Goal: Transaction & Acquisition: Purchase product/service

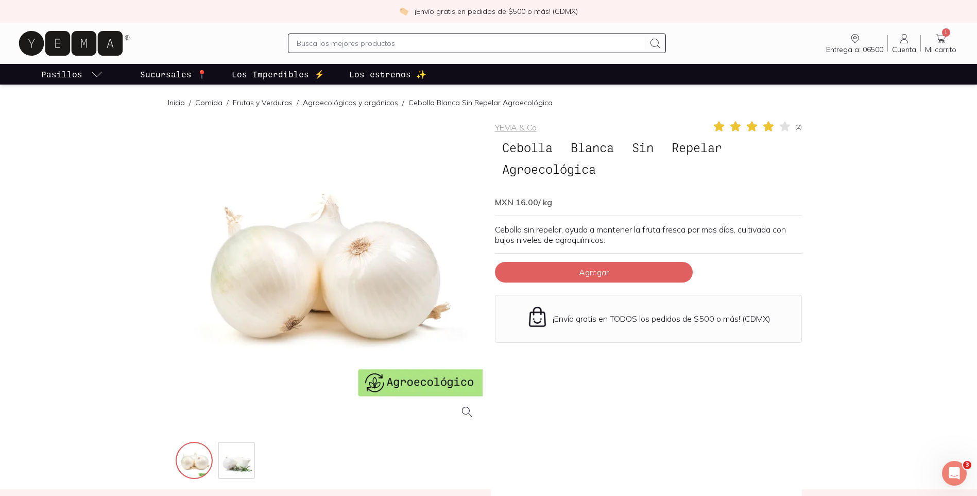
click at [555, 222] on div "YEMA & Co ( 2 ) Cebolla Blanca Sin Repelar Agroecológica MXN 16.00 / kg Cebolla…" at bounding box center [648, 300] width 307 height 361
click at [353, 41] on input "text" at bounding box center [471, 43] width 348 height 12
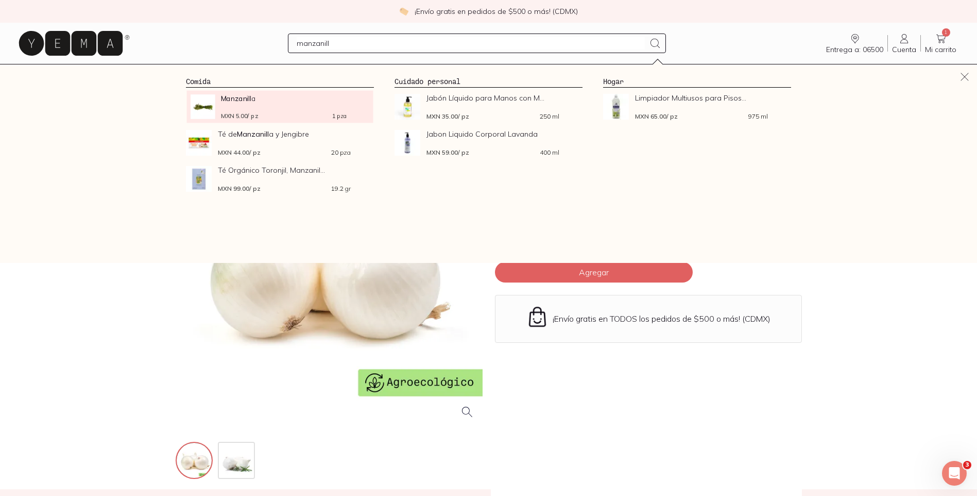
type input "manzanill"
click at [292, 107] on div "Manzanill a MXN 5.00 / pz 1 pza" at bounding box center [284, 106] width 126 height 25
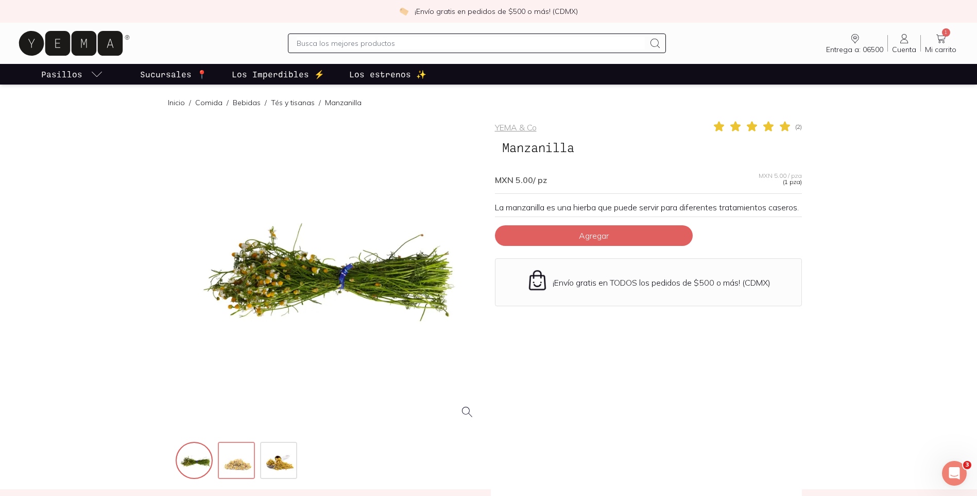
click at [239, 462] on img at bounding box center [237, 461] width 37 height 37
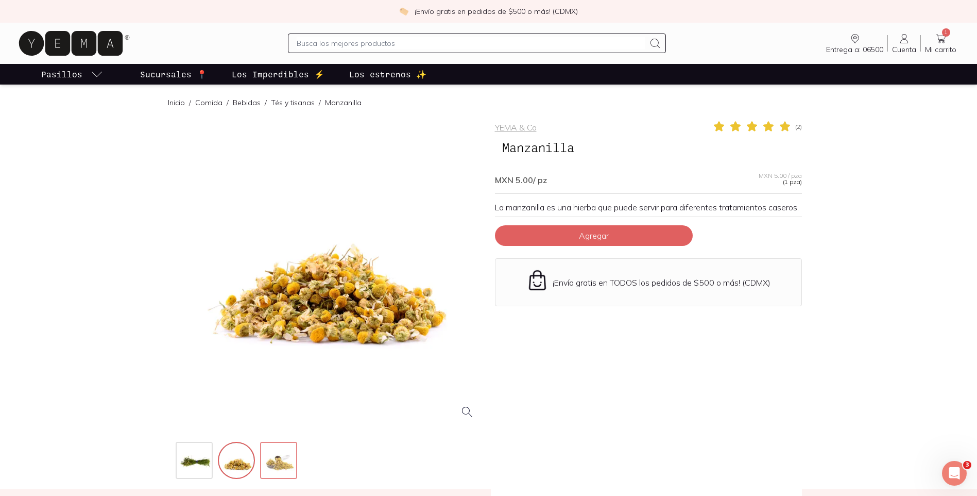
click at [277, 460] on img at bounding box center [279, 461] width 37 height 37
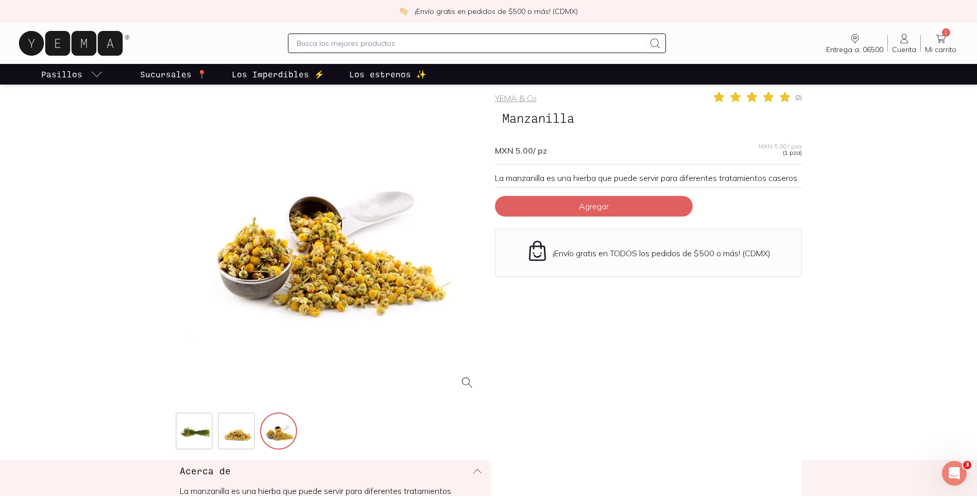
scroll to position [52, 0]
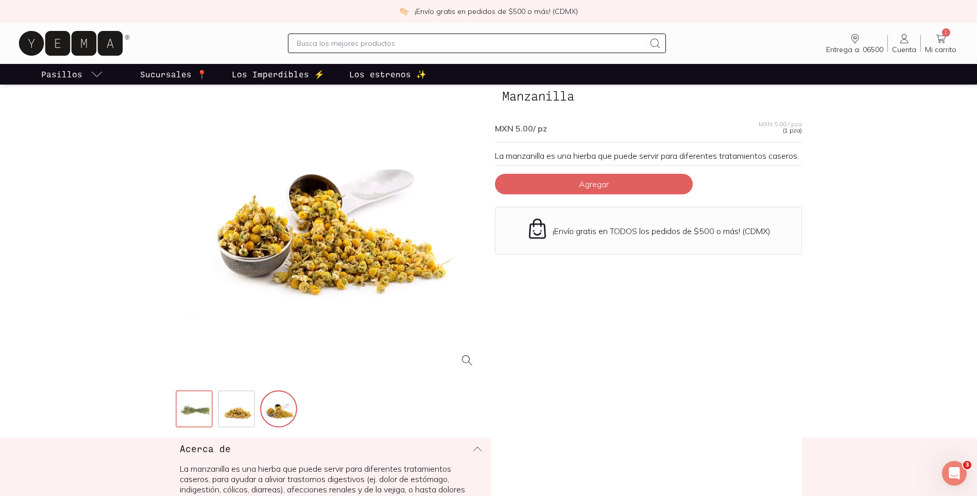
click at [193, 409] on img at bounding box center [195, 409] width 37 height 37
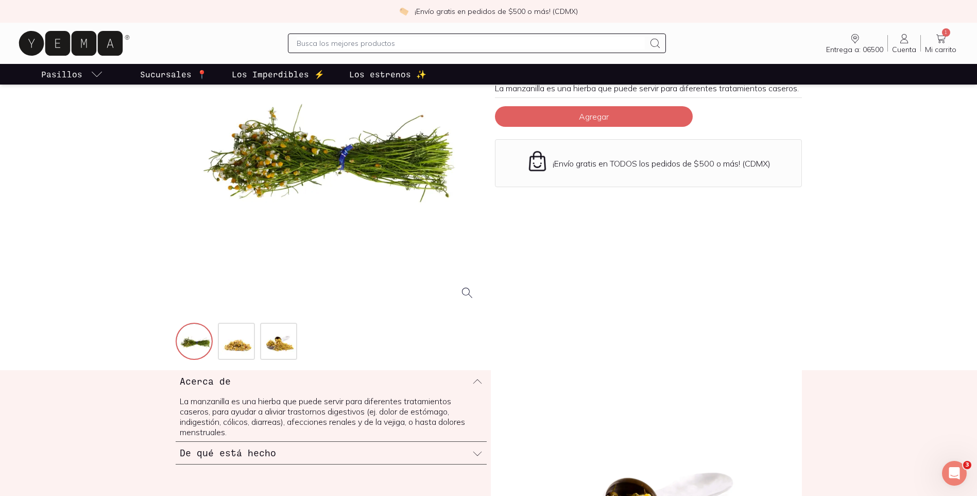
scroll to position [361, 0]
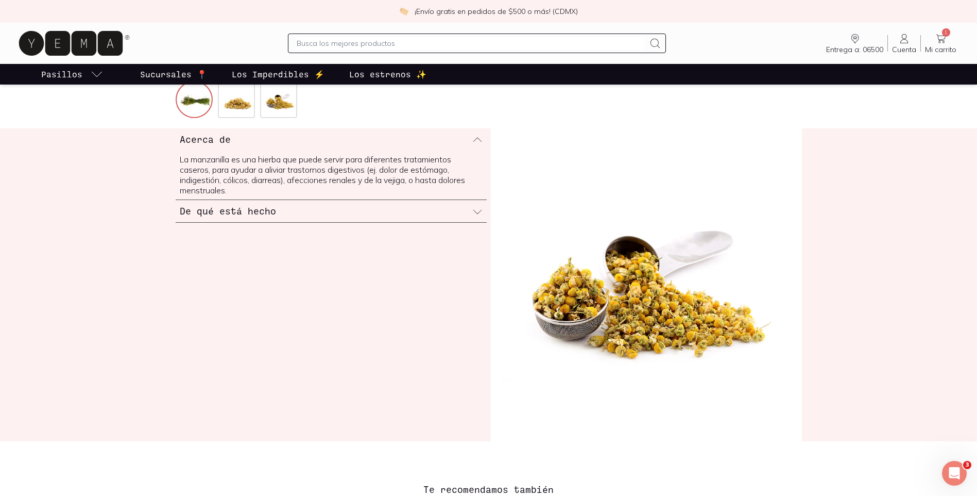
click at [250, 208] on h3 "De qué está hecho" at bounding box center [228, 210] width 96 height 13
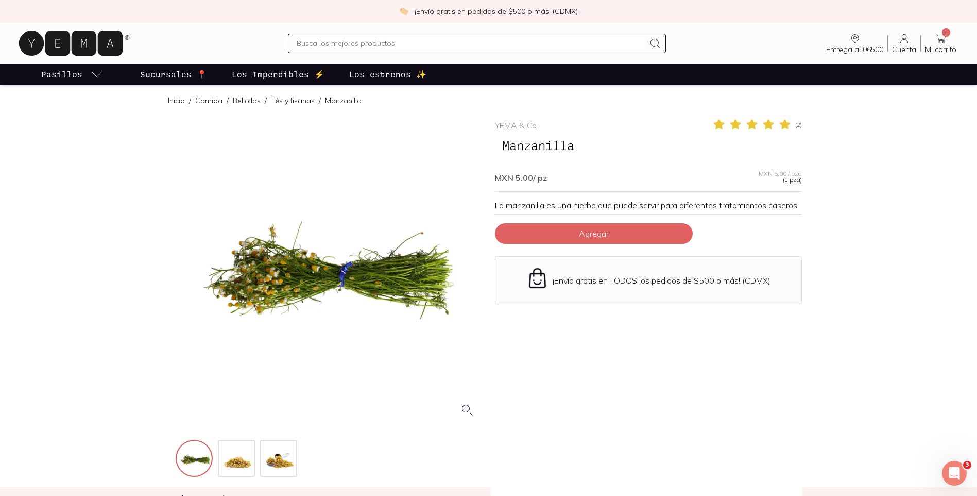
scroll to position [0, 0]
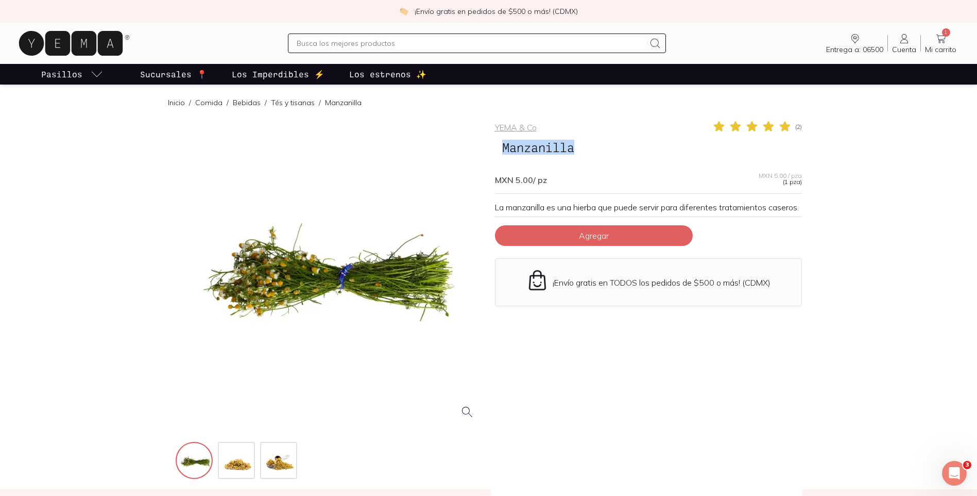
drag, startPoint x: 582, startPoint y: 151, endPoint x: 502, endPoint y: 155, distance: 79.9
click at [502, 155] on span "Manzanilla" at bounding box center [538, 148] width 87 height 20
copy span "Manzanilla"
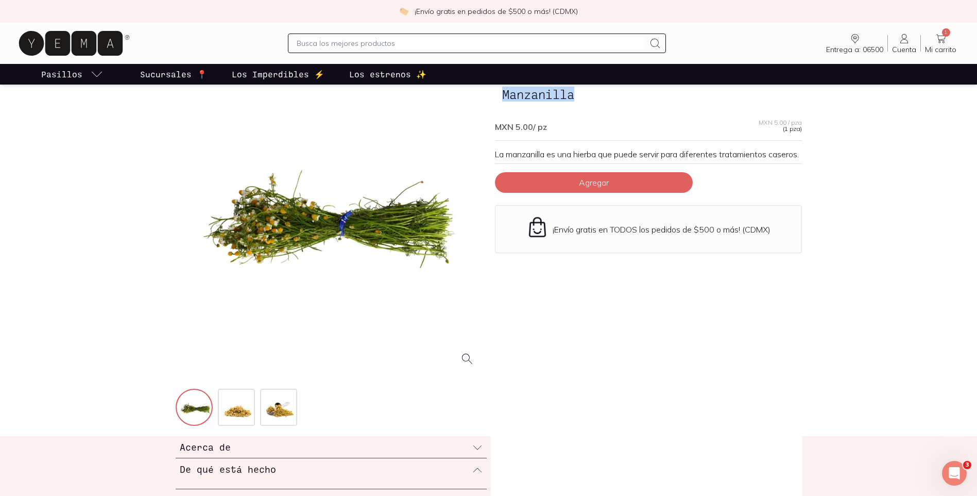
scroll to position [155, 0]
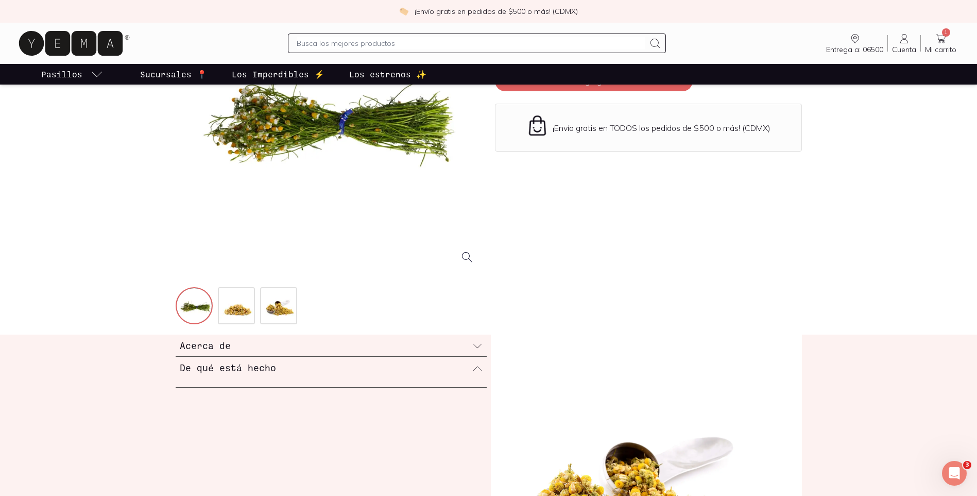
click at [246, 339] on div "Acerca de" at bounding box center [331, 345] width 311 height 22
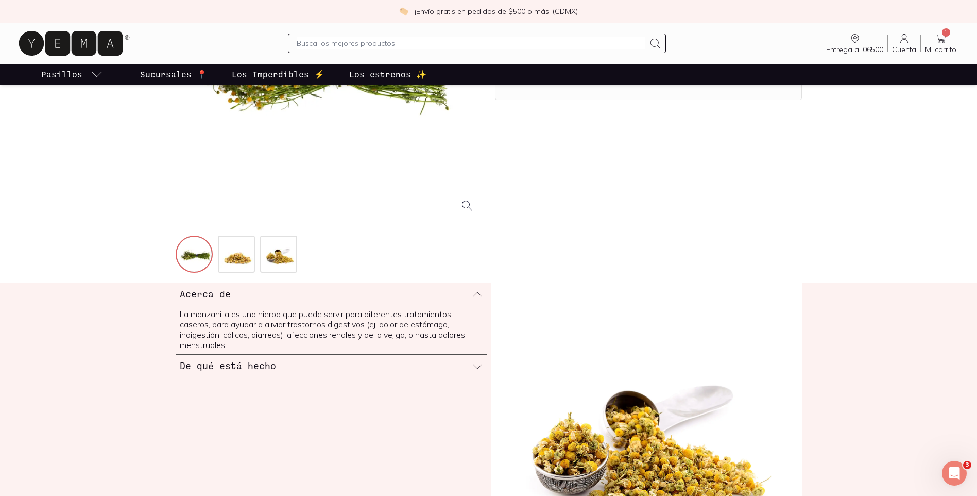
scroll to position [0, 0]
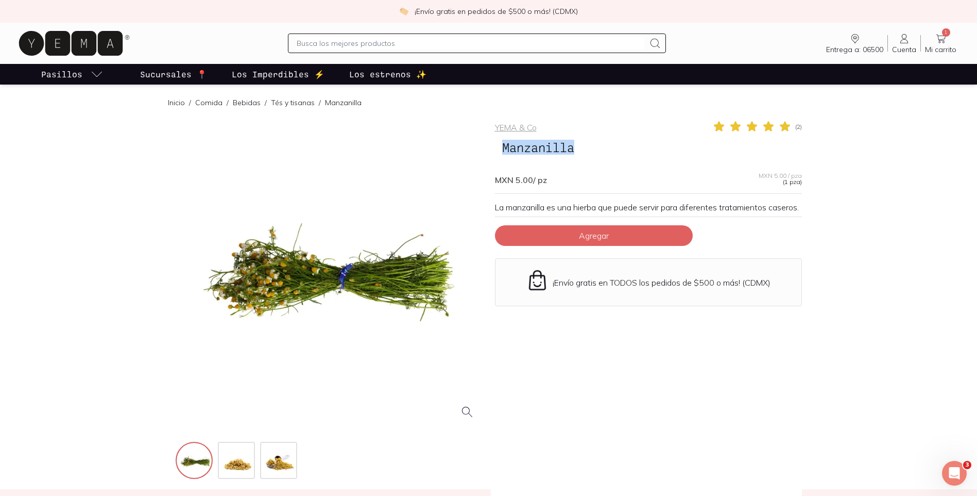
drag, startPoint x: 590, startPoint y: 145, endPoint x: 498, endPoint y: 151, distance: 92.5
click at [498, 151] on h1 "Manzanilla" at bounding box center [648, 148] width 307 height 22
copy span "Manzanilla"
click at [371, 243] on div at bounding box center [329, 273] width 307 height 307
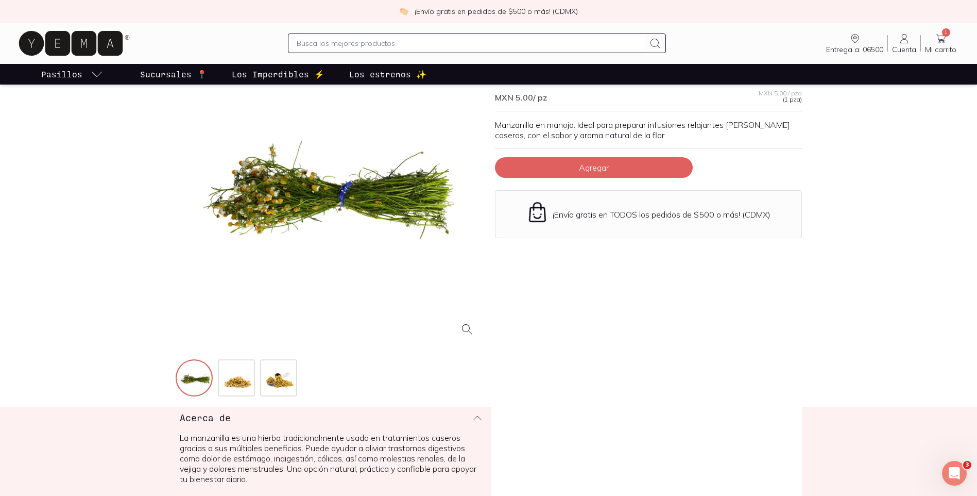
scroll to position [361, 0]
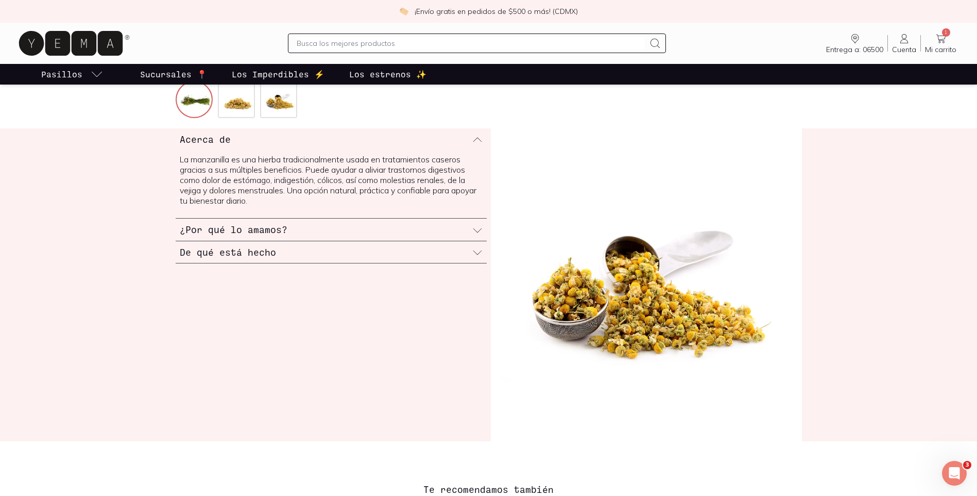
click at [327, 234] on div "¿Por qué lo amamos?" at bounding box center [331, 229] width 311 height 22
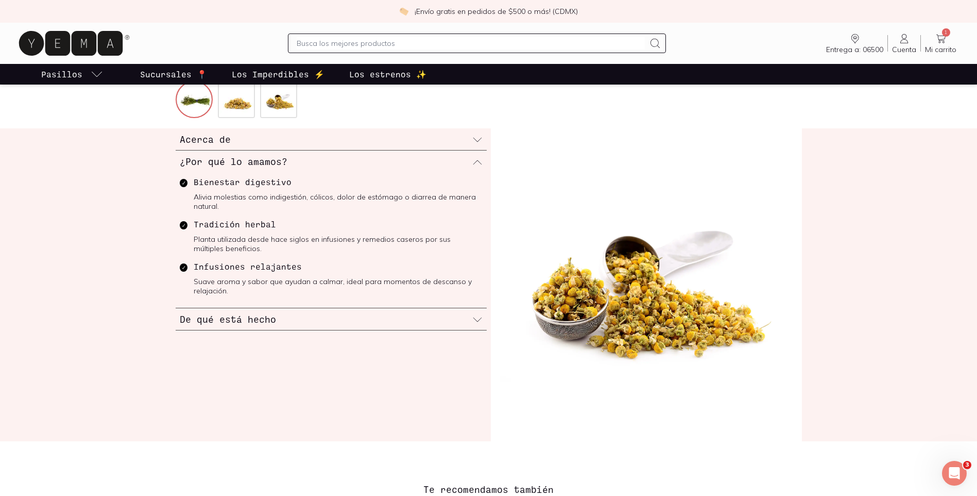
click at [290, 310] on div "De qué está hecho" at bounding box center [331, 319] width 311 height 22
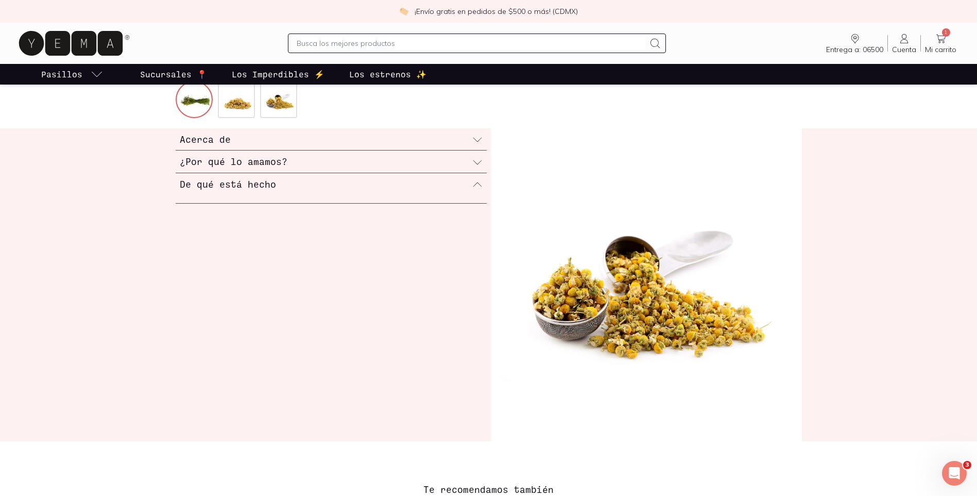
click at [281, 181] on div "De qué está hecho" at bounding box center [331, 184] width 311 height 22
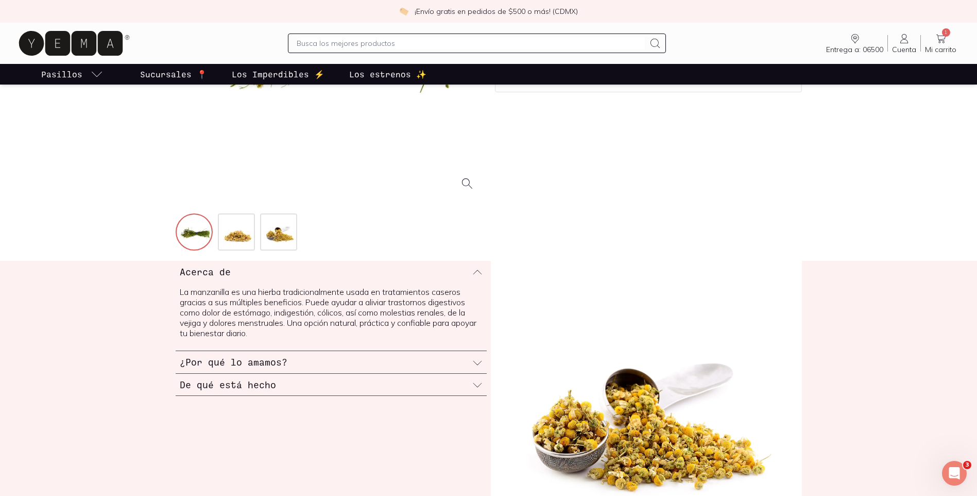
click at [251, 370] on div "¿Por qué lo amamos?" at bounding box center [331, 362] width 311 height 22
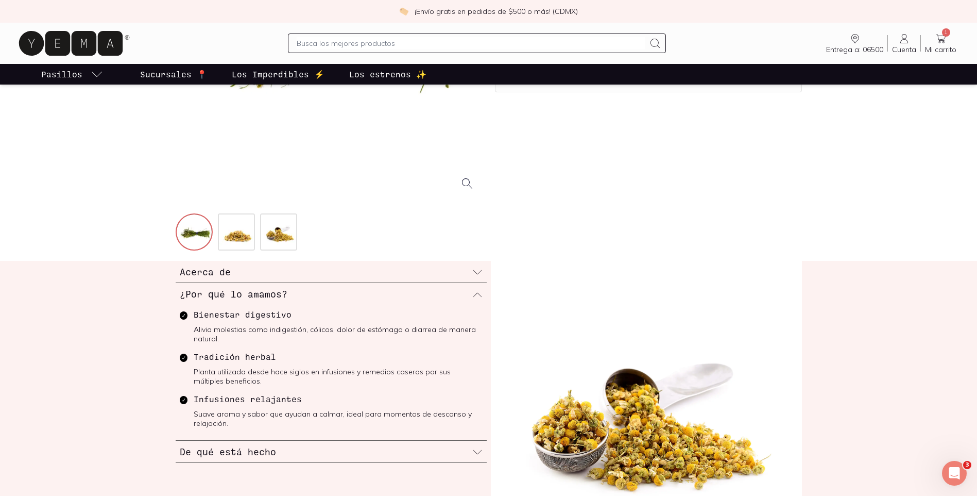
click at [256, 453] on h3 "De qué está hecho" at bounding box center [228, 451] width 96 height 13
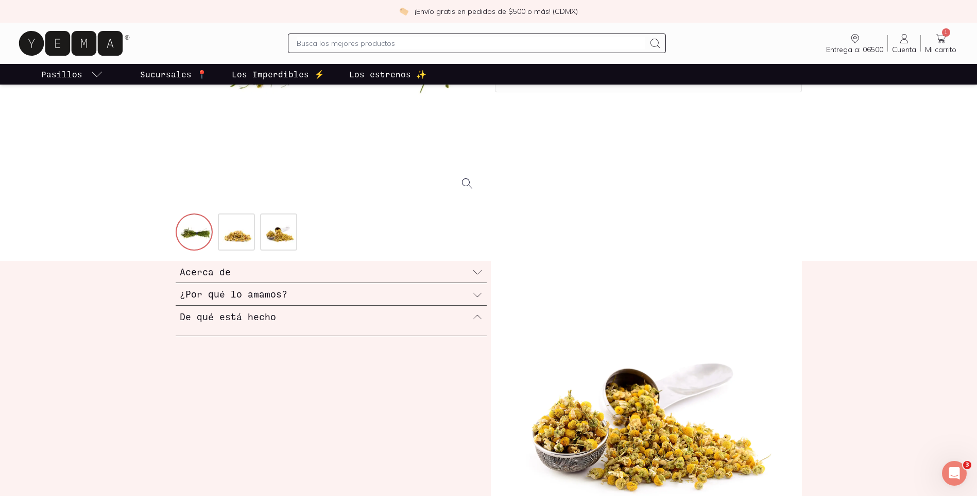
click at [243, 326] on div "De qué está hecho" at bounding box center [331, 317] width 311 height 22
click at [243, 321] on h3 "De qué está hecho" at bounding box center [228, 316] width 96 height 13
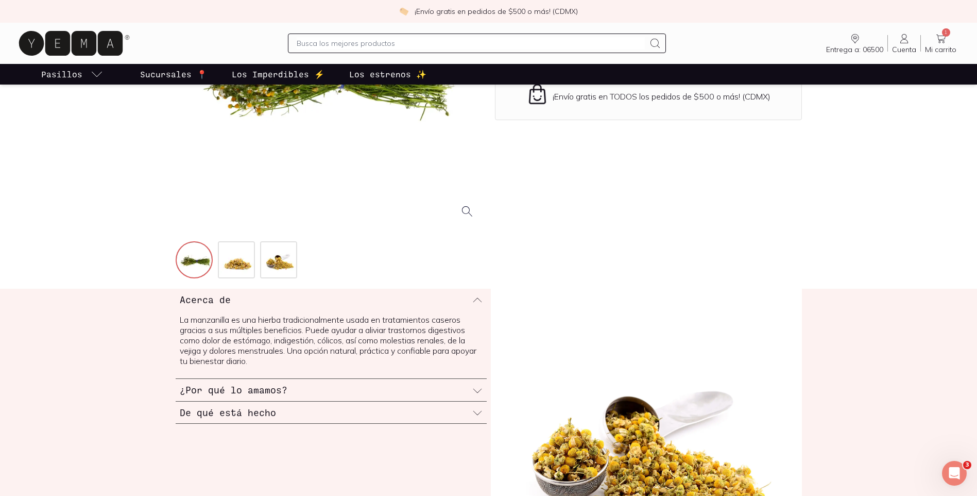
scroll to position [331, 0]
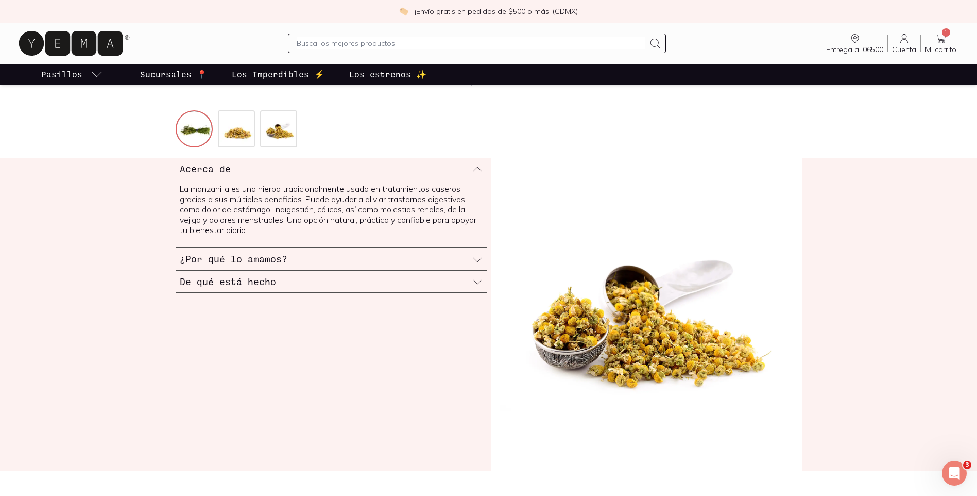
click at [240, 282] on h3 "De qué está hecho" at bounding box center [228, 281] width 96 height 13
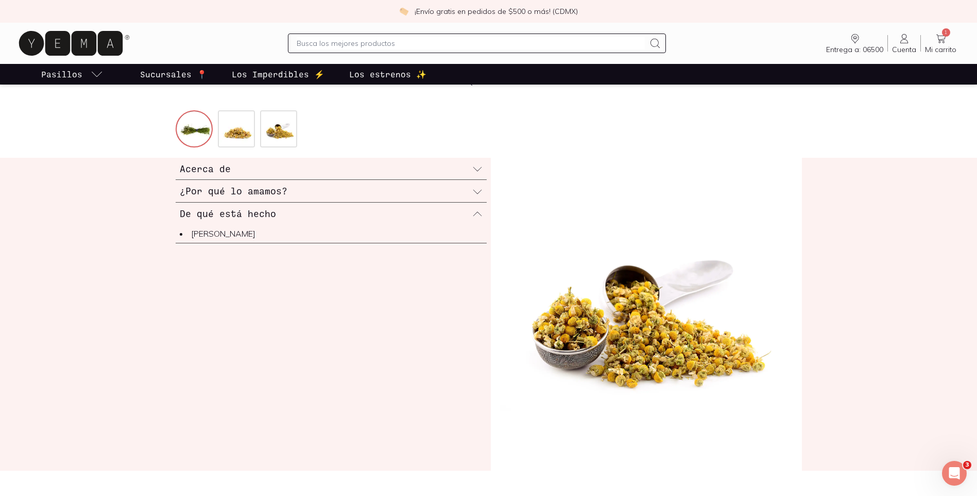
click at [234, 204] on div "De qué está hecho" at bounding box center [331, 213] width 311 height 22
click at [241, 193] on h3 "¿Por qué lo amamos?" at bounding box center [234, 190] width 108 height 13
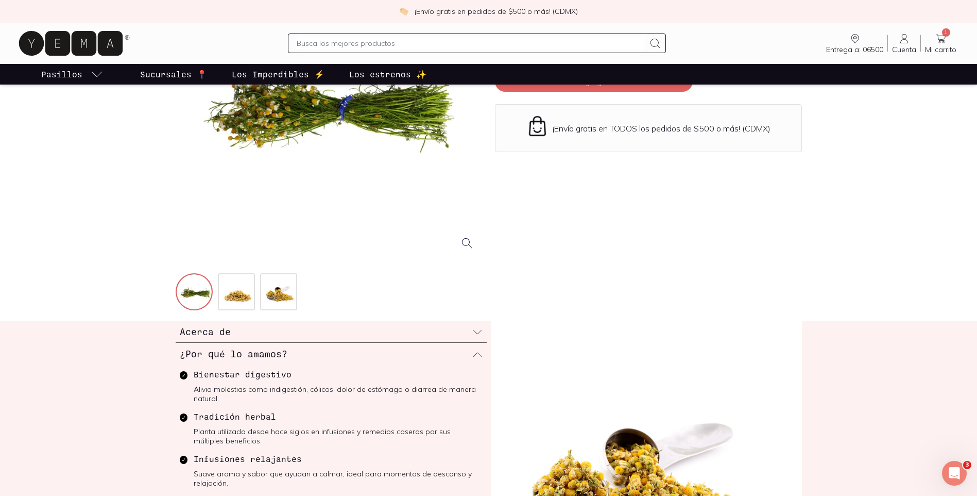
scroll to position [0, 0]
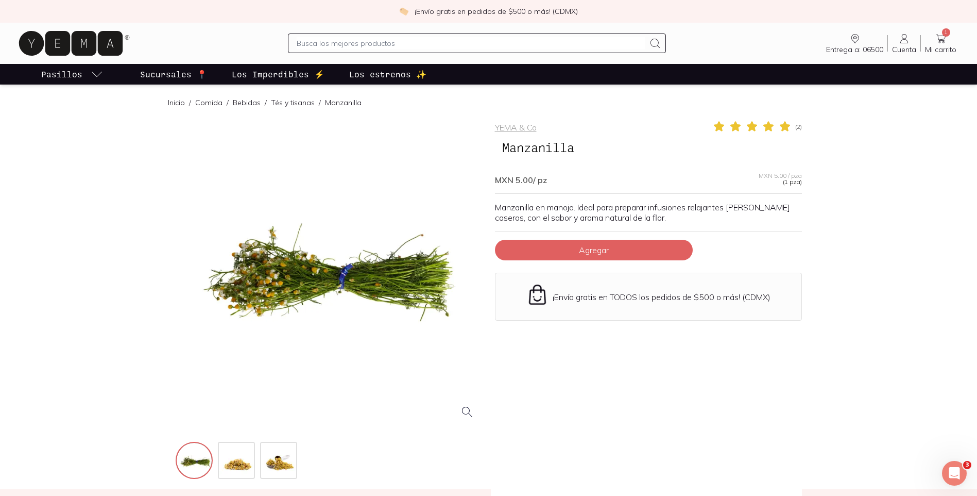
click at [662, 218] on p "Manzanilla en manojo. Ideal para preparar infusiones relajantes [PERSON_NAME] c…" at bounding box center [648, 212] width 307 height 21
click at [679, 213] on p "Manzanilla en manojo. Ideal para preparar infusiones relajantes [PERSON_NAME] c…" at bounding box center [648, 212] width 307 height 21
click at [426, 41] on input "text" at bounding box center [471, 43] width 348 height 12
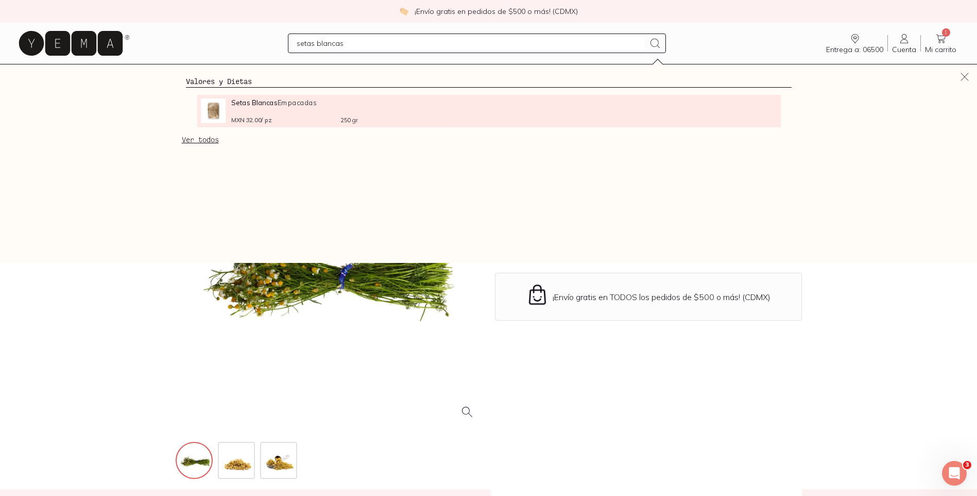
type input "setas blancas"
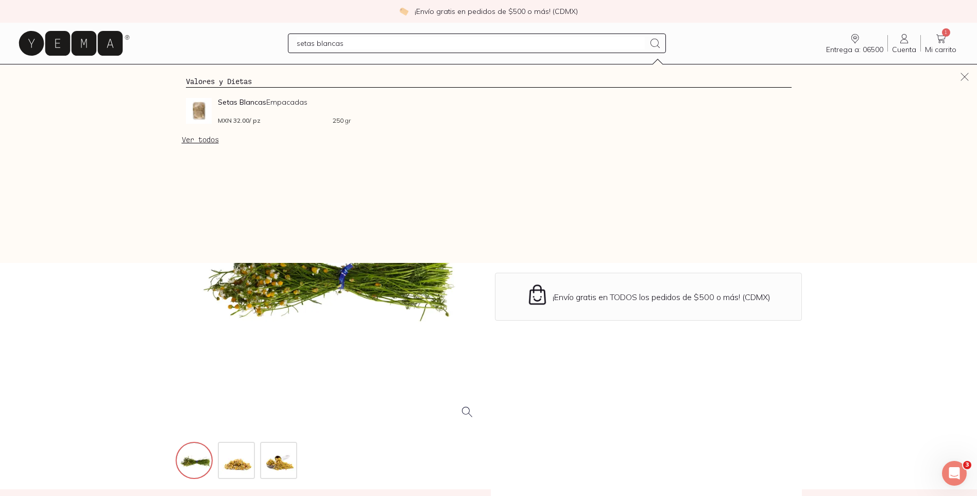
drag, startPoint x: 241, startPoint y: 100, endPoint x: 246, endPoint y: 99, distance: 5.2
click at [241, 100] on strong "Setas Blancas" at bounding box center [242, 101] width 48 height 9
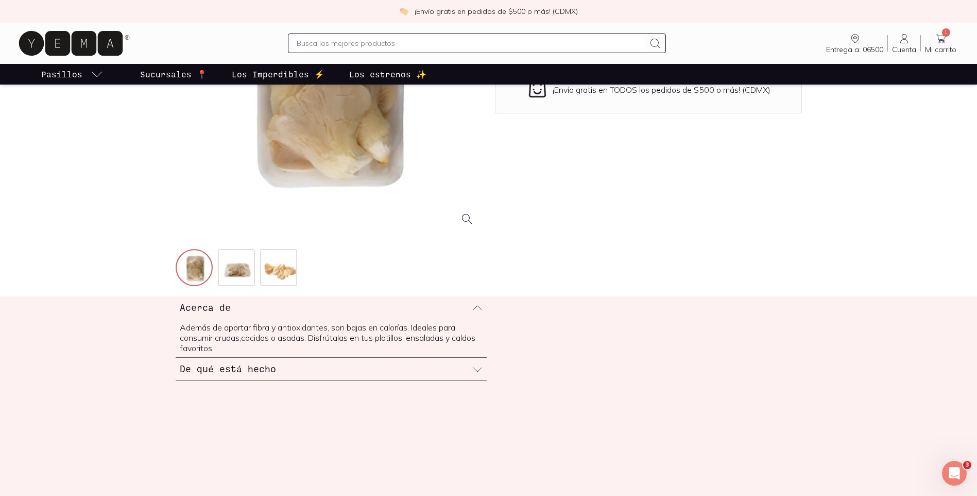
scroll to position [206, 0]
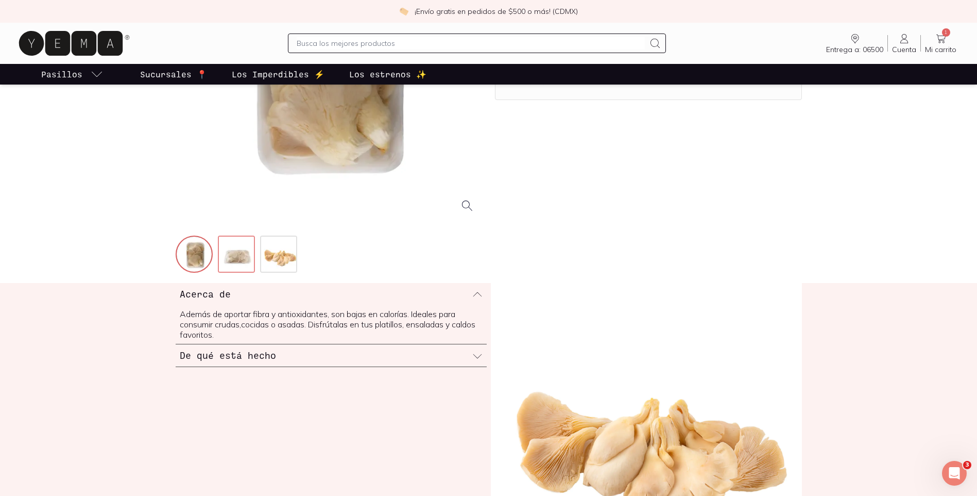
click at [245, 259] on img at bounding box center [237, 254] width 37 height 37
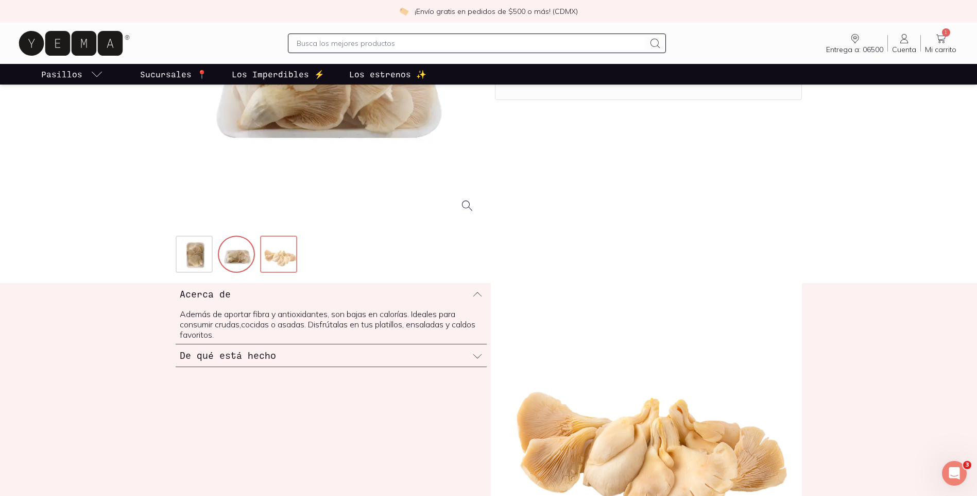
click at [276, 263] on img at bounding box center [279, 254] width 37 height 37
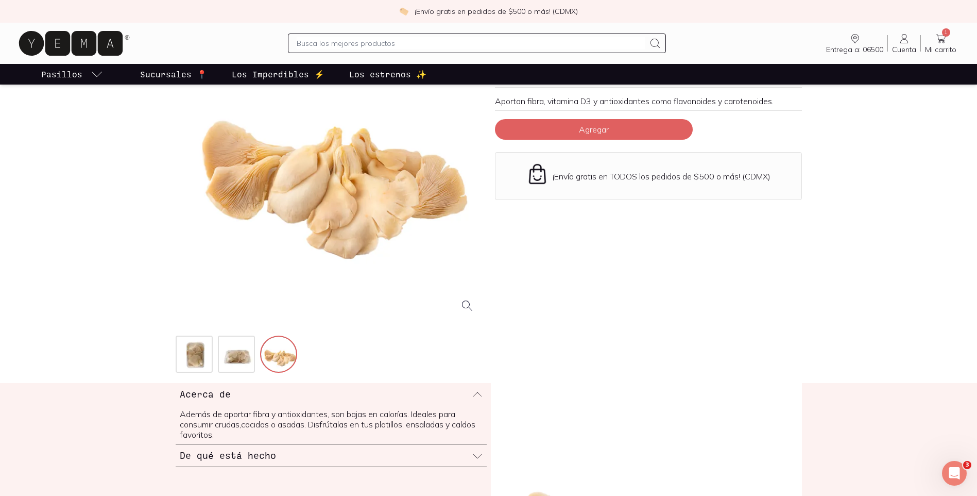
scroll to position [0, 0]
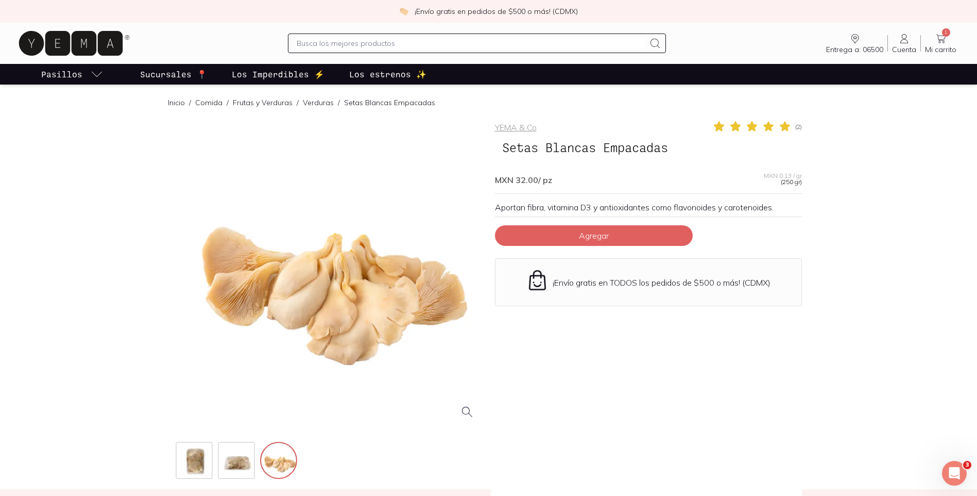
click at [243, 296] on div at bounding box center [329, 273] width 307 height 307
click at [311, 307] on div at bounding box center [329, 273] width 307 height 307
click at [272, 230] on div at bounding box center [329, 273] width 307 height 307
click at [626, 392] on div "YEMA & Co ( 2 ) Setas Blancas Empacadas MXN 32.00 / pz MXN 0.13 / gr (250 gr) A…" at bounding box center [648, 300] width 307 height 361
click at [258, 324] on div at bounding box center [329, 273] width 307 height 307
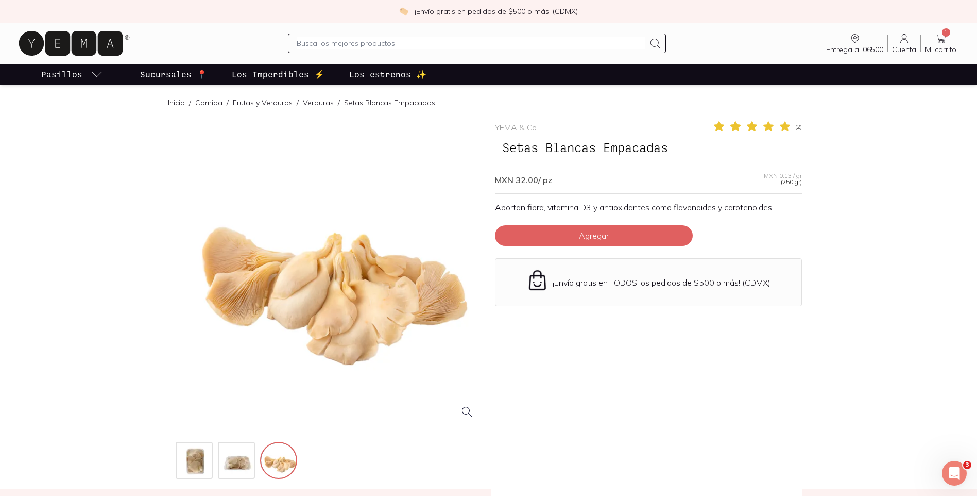
click at [441, 263] on div at bounding box center [329, 273] width 307 height 307
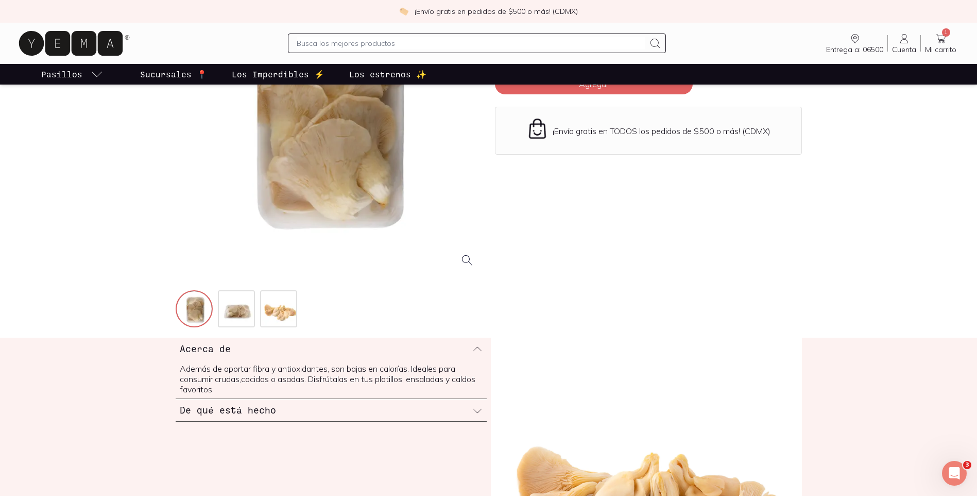
scroll to position [258, 0]
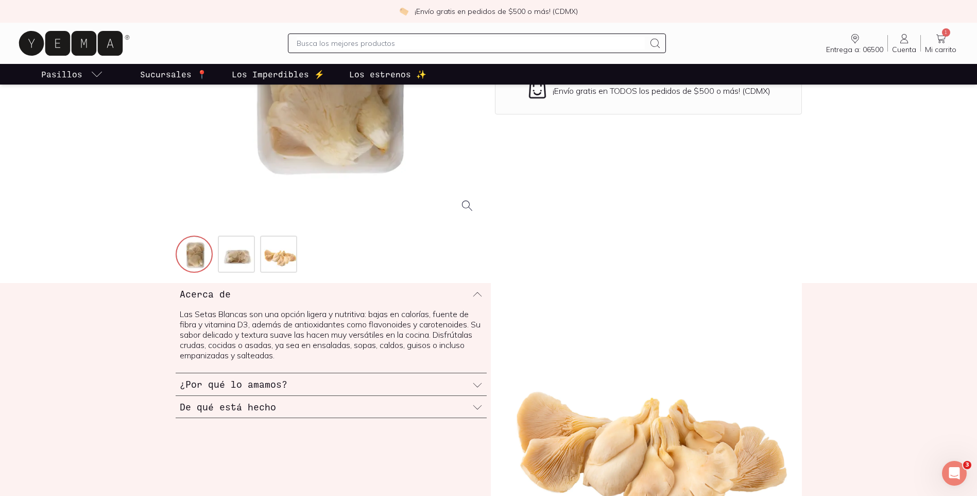
click at [241, 392] on div "¿Por qué lo amamos?" at bounding box center [331, 384] width 311 height 22
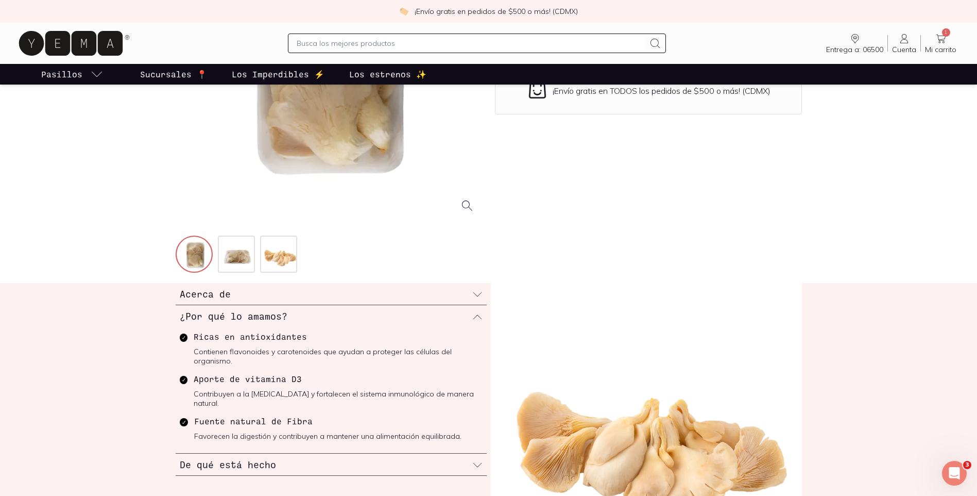
click at [253, 457] on h3 "De qué está hecho" at bounding box center [228, 463] width 96 height 13
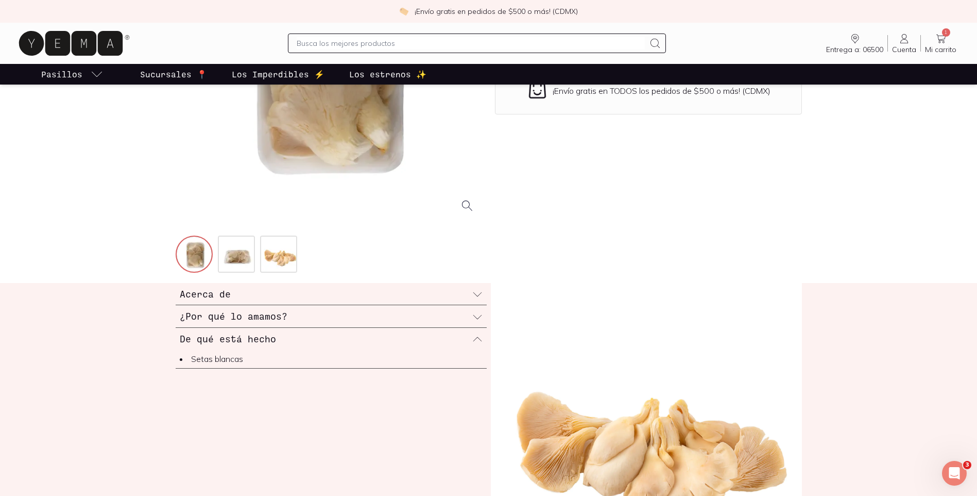
click at [294, 306] on div "¿Por qué lo amamos?" at bounding box center [331, 316] width 311 height 22
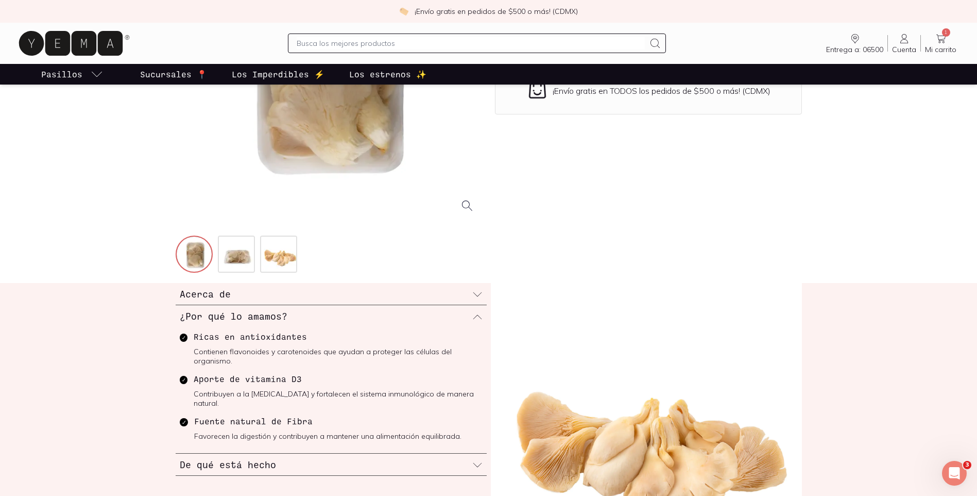
click at [301, 286] on div "Acerca de" at bounding box center [331, 294] width 311 height 22
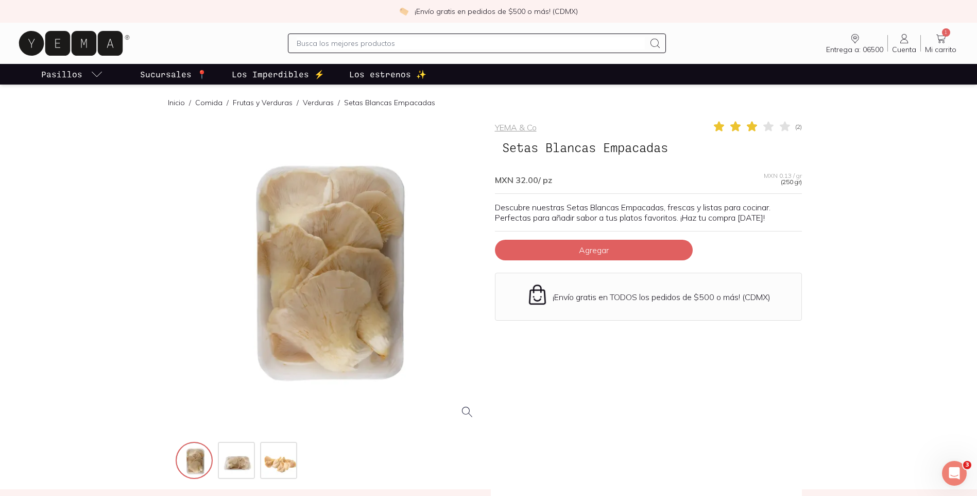
click at [346, 33] on div at bounding box center [477, 43] width 378 height 20
click at [375, 42] on input "text" at bounding box center [471, 43] width 348 height 12
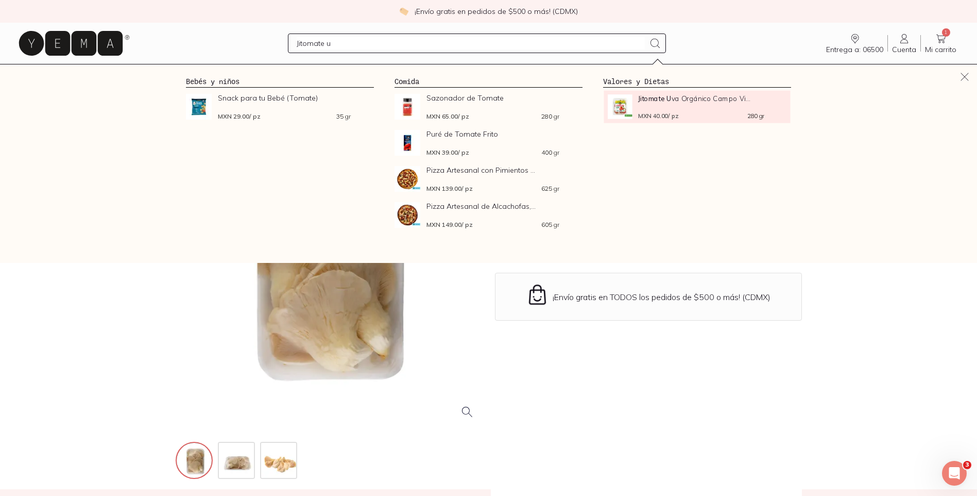
type input "Jitomate u"
click at [686, 102] on span "Jitomate U va Orgánico [GEOGRAPHIC_DATA]..." at bounding box center [701, 98] width 126 height 8
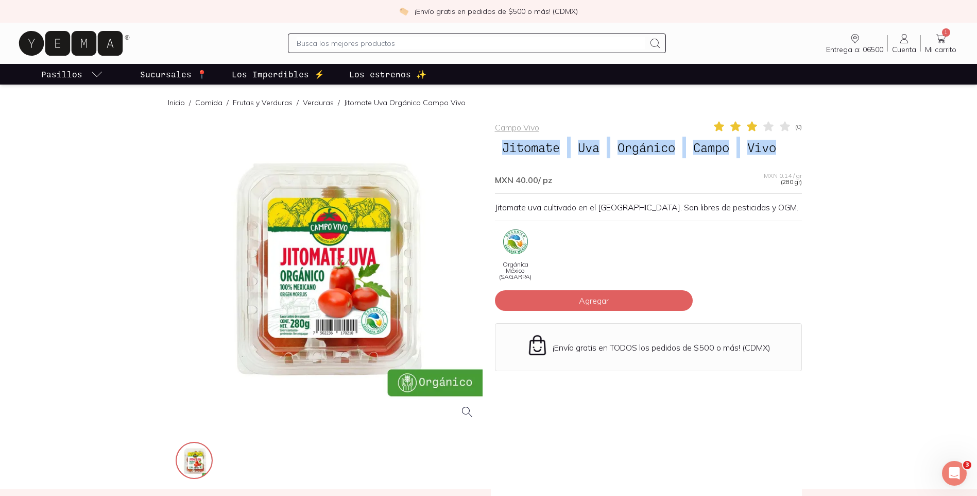
drag, startPoint x: 497, startPoint y: 146, endPoint x: 807, endPoint y: 149, distance: 309.6
click at [807, 149] on div "Campo Vivo ( 0 ) Jitomate Uva Orgánico Campo Vivo MXN 40.00 / pz MXN 0.14 / gr …" at bounding box center [488, 300] width 659 height 361
copy h1 "Jitomate Uva Orgánico Campo Vivo"
